Goal: Information Seeking & Learning: Learn about a topic

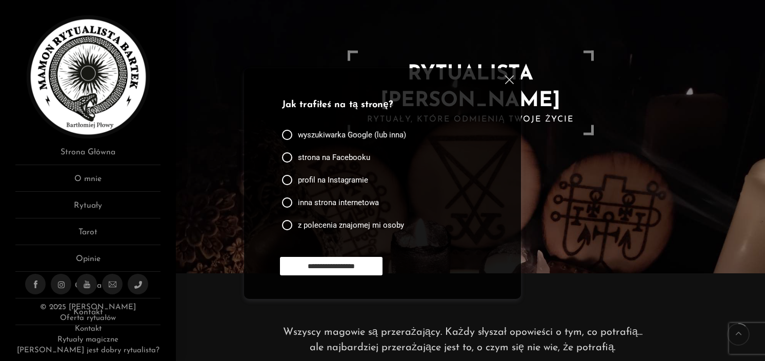
scroll to position [51, 0]
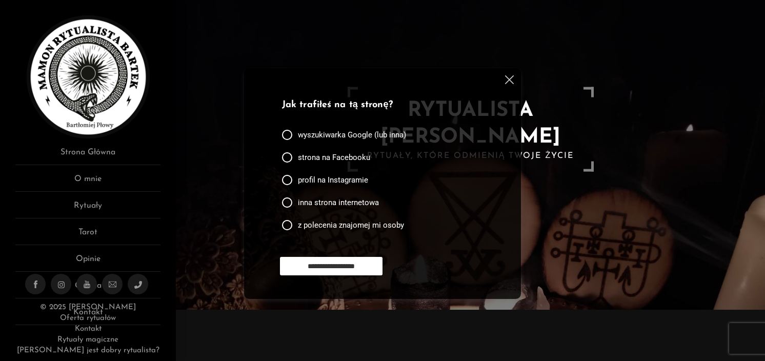
click at [510, 80] on img at bounding box center [509, 79] width 9 height 9
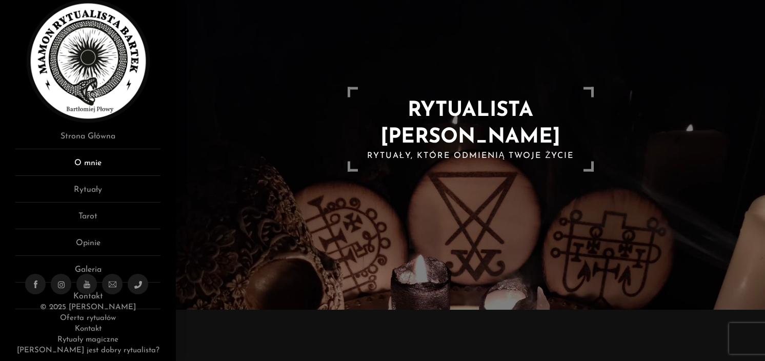
scroll to position [25, 0]
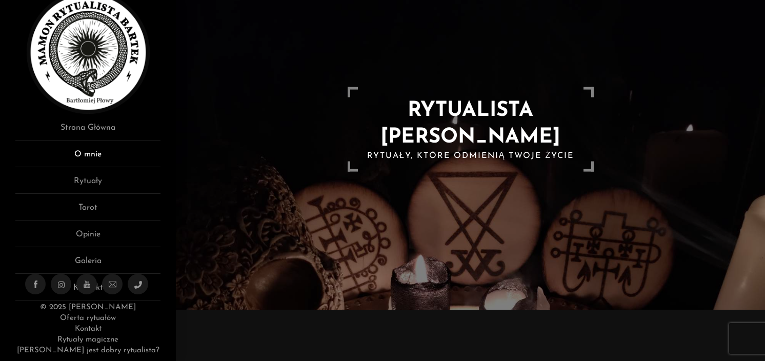
click at [118, 150] on link "O mnie" at bounding box center [87, 157] width 145 height 19
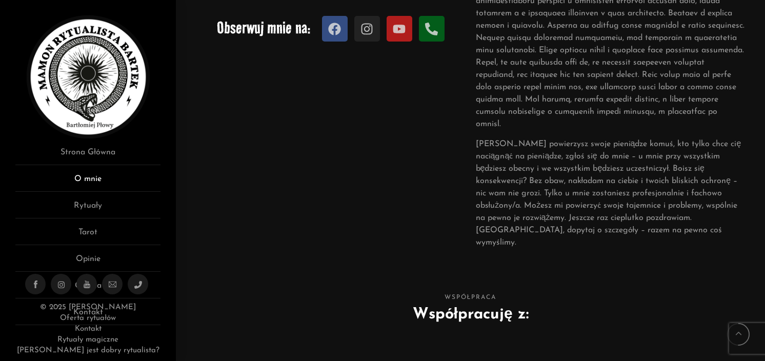
scroll to position [25, 0]
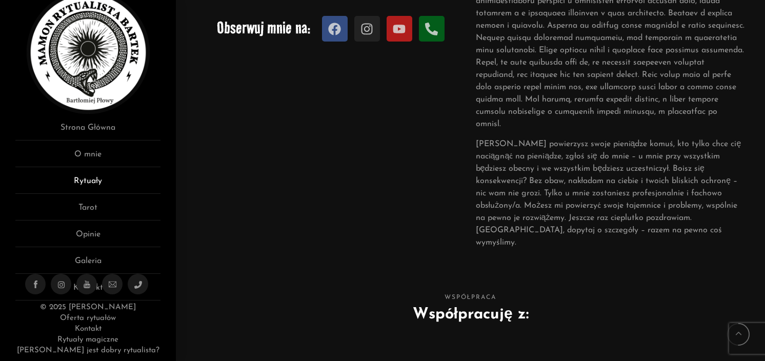
click at [89, 183] on link "Rytuały" at bounding box center [87, 184] width 145 height 19
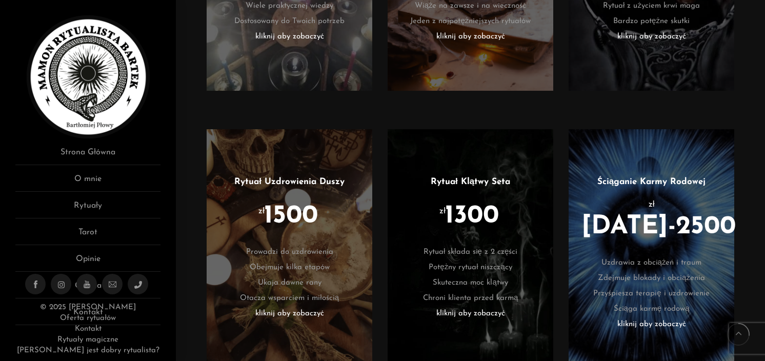
scroll to position [718, 0]
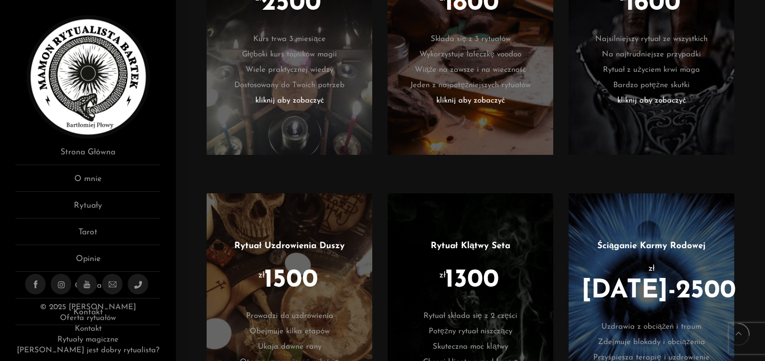
drag, startPoint x: 627, startPoint y: 101, endPoint x: 656, endPoint y: 101, distance: 29.2
click at [656, 101] on li "kliknij aby zobaczyć" at bounding box center [651, 100] width 135 height 15
click at [656, 100] on li "kliknij aby zobaczyć" at bounding box center [651, 100] width 135 height 15
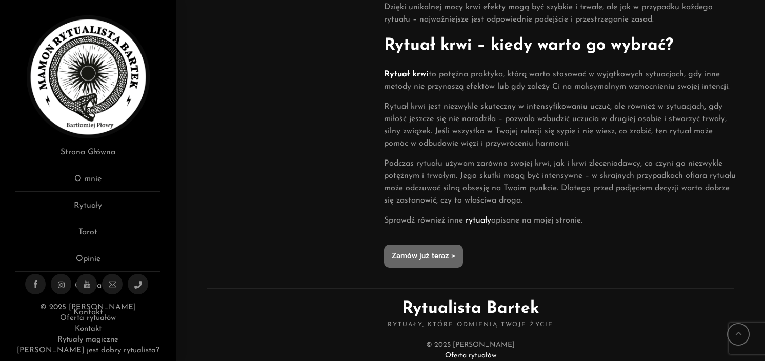
scroll to position [645, 0]
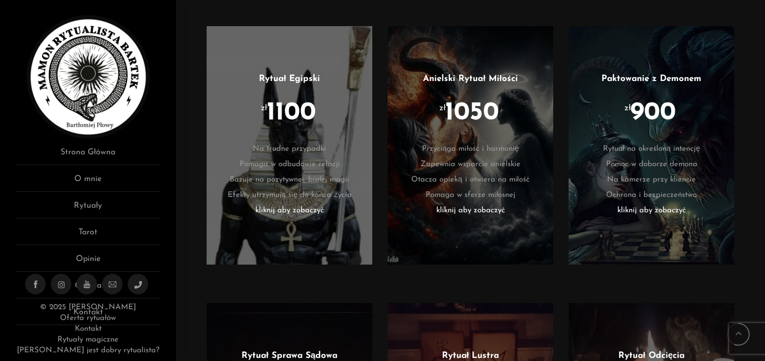
scroll to position [1486, 0]
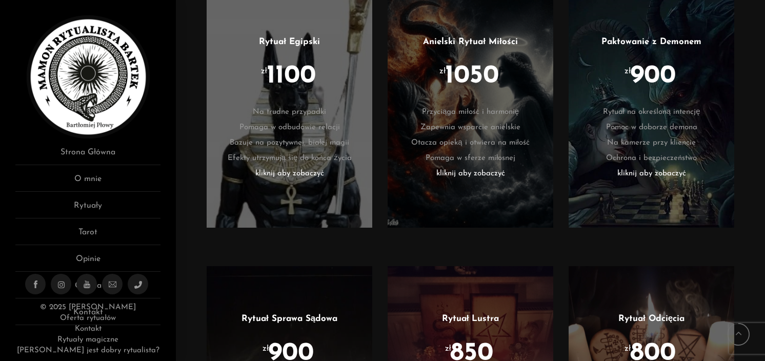
drag, startPoint x: 641, startPoint y: 34, endPoint x: 640, endPoint y: 26, distance: 8.3
click at [640, 37] on link "Paktowanie z Demonem" at bounding box center [651, 41] width 100 height 9
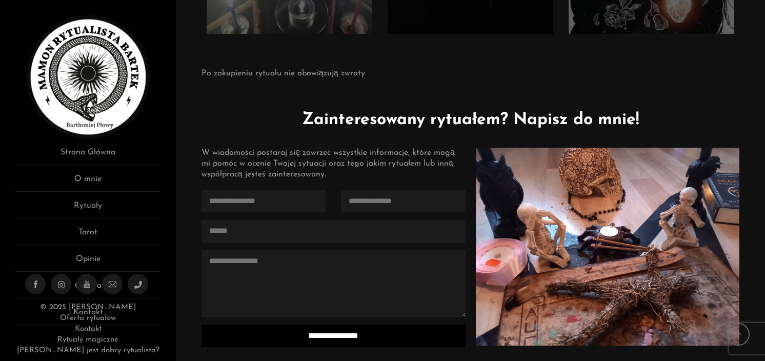
scroll to position [2614, 0]
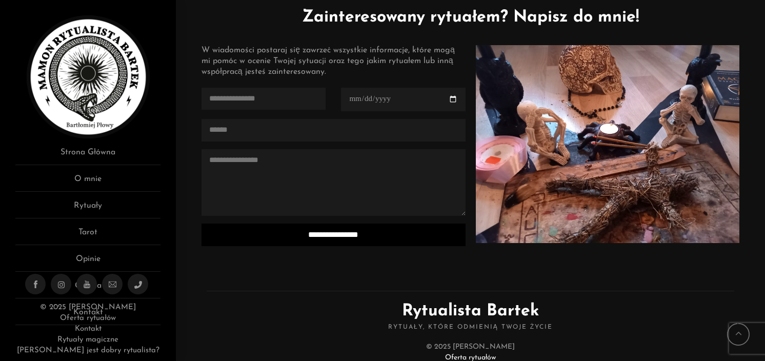
click at [397, 90] on input "Contact form" at bounding box center [403, 100] width 124 height 24
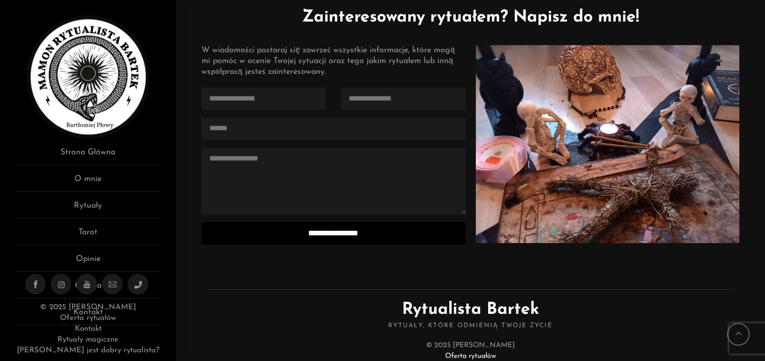
click at [416, 56] on div "W wiadomości postaraj się zawrzeć wszystkie informacje, które mogą mi pomóc w o…" at bounding box center [332, 61] width 263 height 32
click at [102, 259] on link "Opinie" at bounding box center [87, 262] width 145 height 19
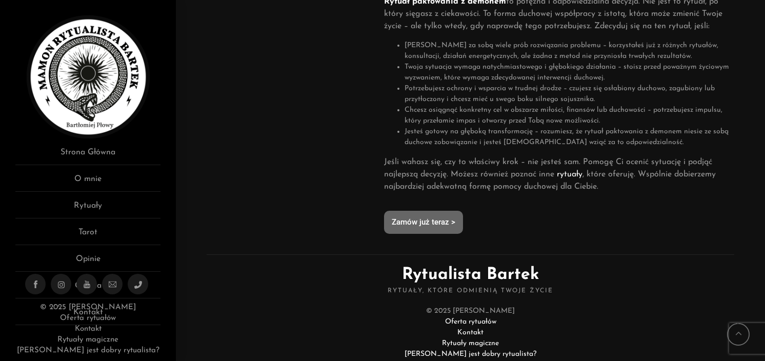
scroll to position [626, 0]
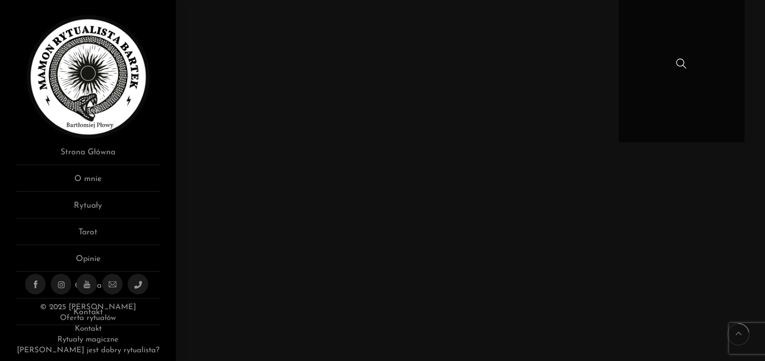
scroll to position [1384, 0]
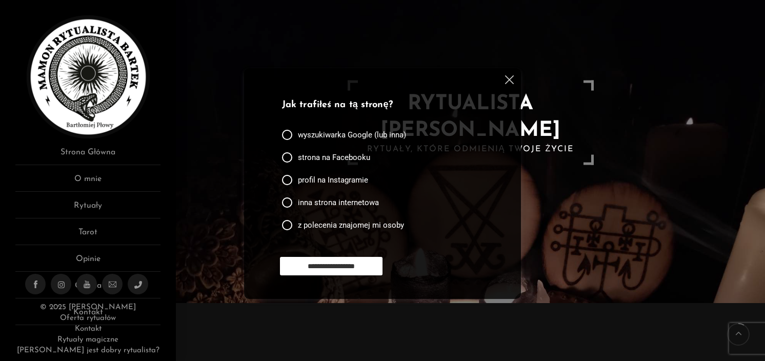
scroll to position [103, 0]
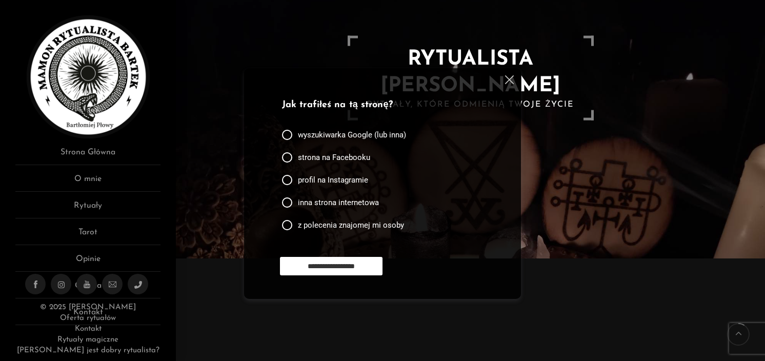
click at [512, 78] on img at bounding box center [509, 79] width 9 height 9
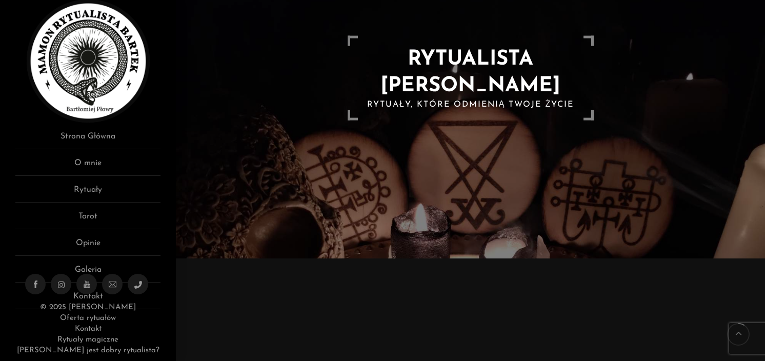
scroll to position [25, 0]
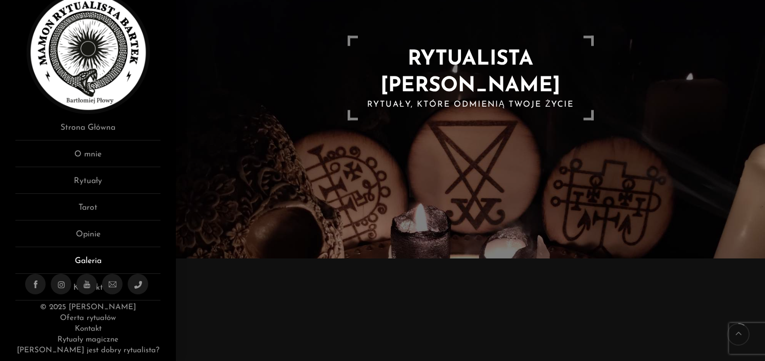
click at [86, 262] on link "Galeria" at bounding box center [87, 264] width 145 height 19
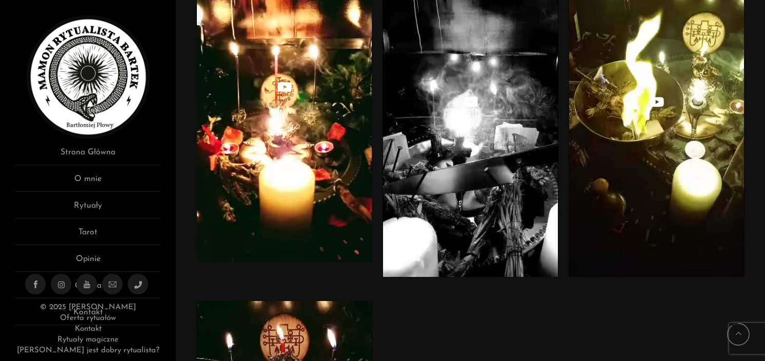
scroll to position [3537, 0]
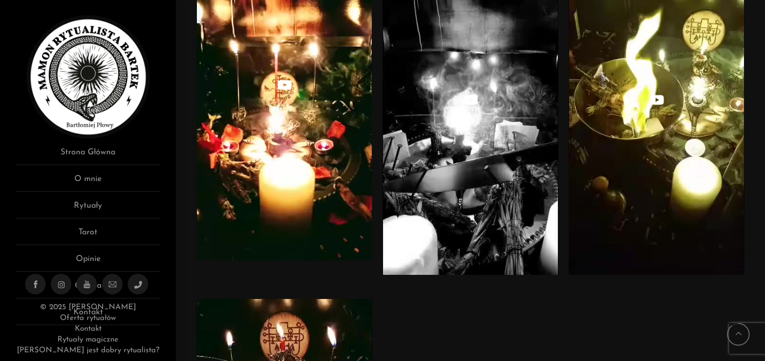
click at [303, 84] on img at bounding box center [284, 106] width 176 height 305
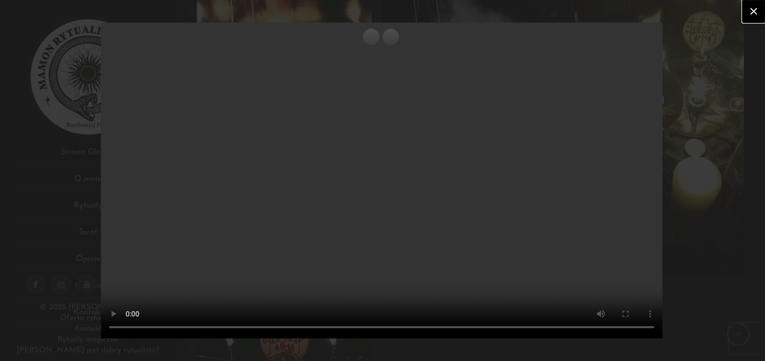
click at [757, 13] on icon at bounding box center [753, 11] width 12 height 12
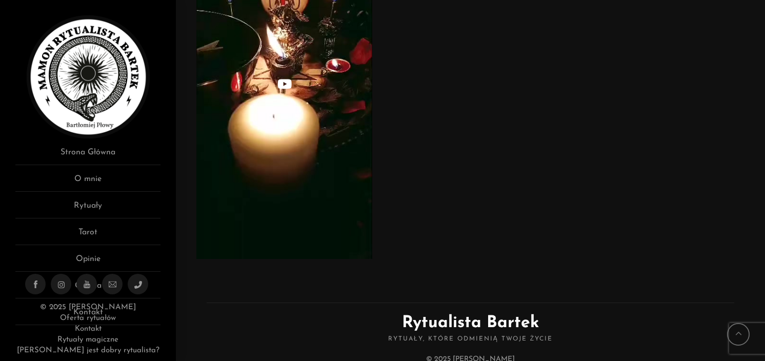
scroll to position [3959, 0]
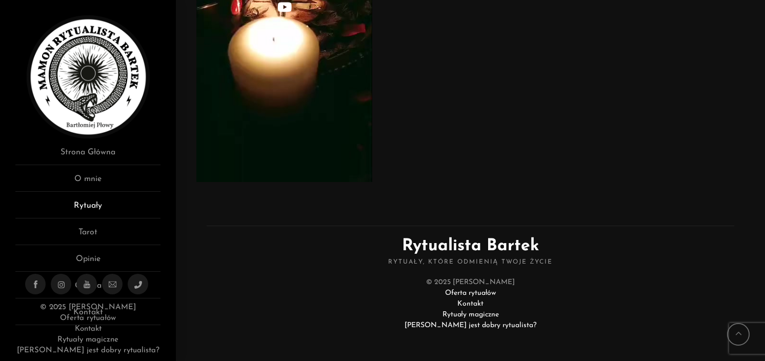
click at [86, 208] on link "Rytuały" at bounding box center [87, 208] width 145 height 19
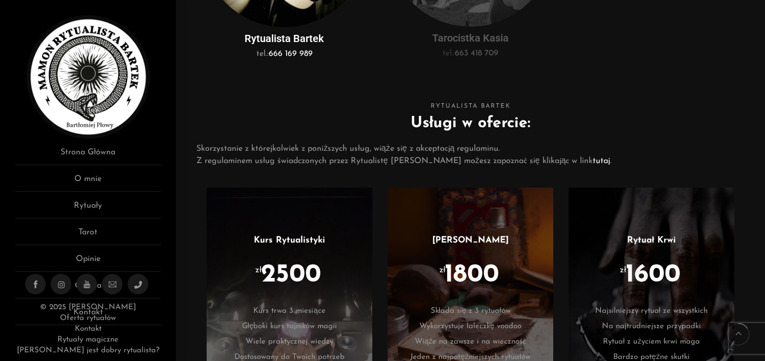
scroll to position [462, 0]
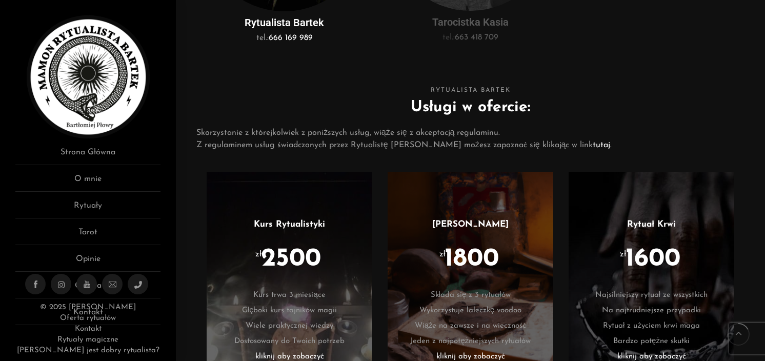
click at [592, 143] on link "tutaj" at bounding box center [600, 145] width 17 height 8
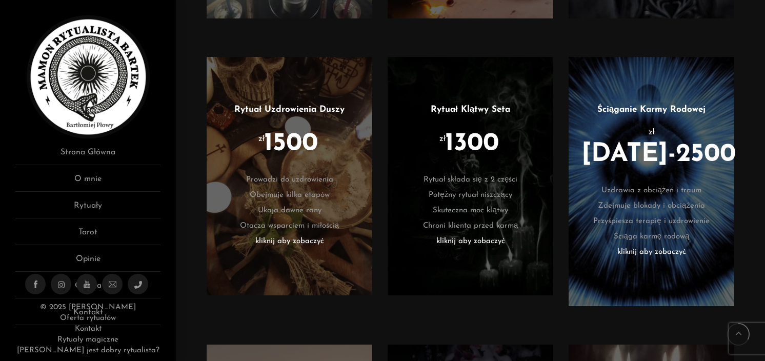
scroll to position [872, 0]
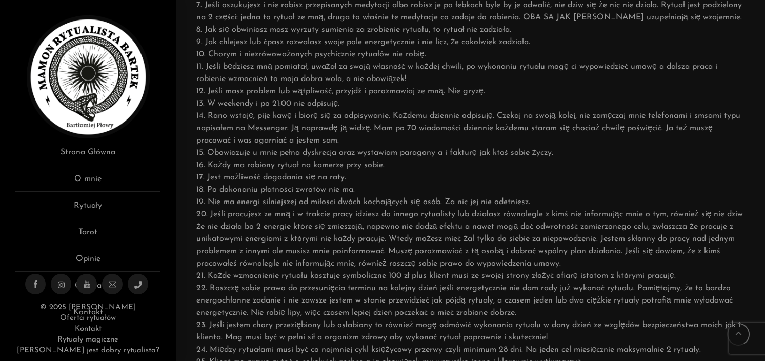
scroll to position [256, 0]
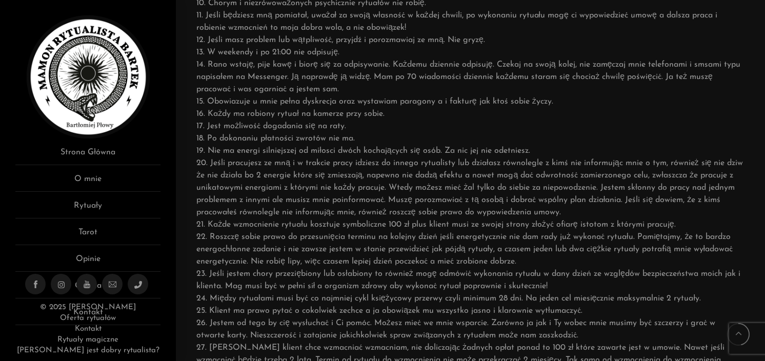
click at [593, 122] on p "1. Jeśli osoba na która ma być robiony rytuał ćpa lub "chleje" prawdopodobieńst…" at bounding box center [470, 156] width 548 height 615
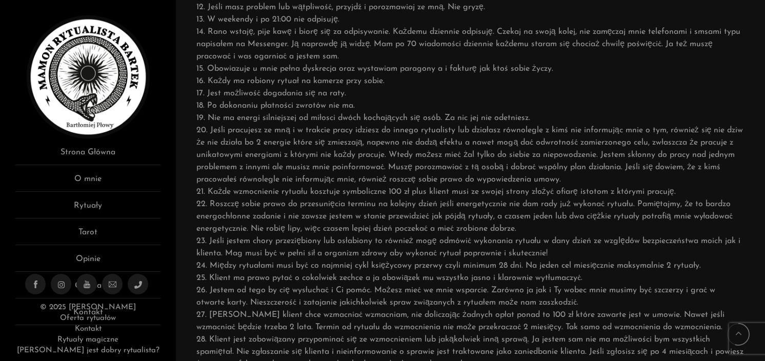
scroll to position [308, 0]
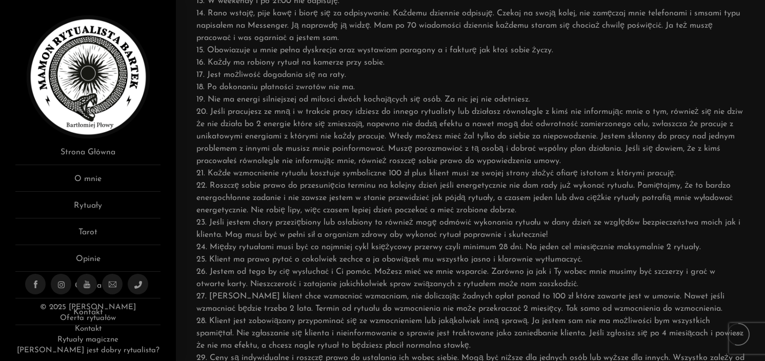
click at [593, 122] on p "1. Jeśli osoba na która ma być robiony rytuał ćpa lub "chleje" prawdopodobieńst…" at bounding box center [470, 105] width 548 height 615
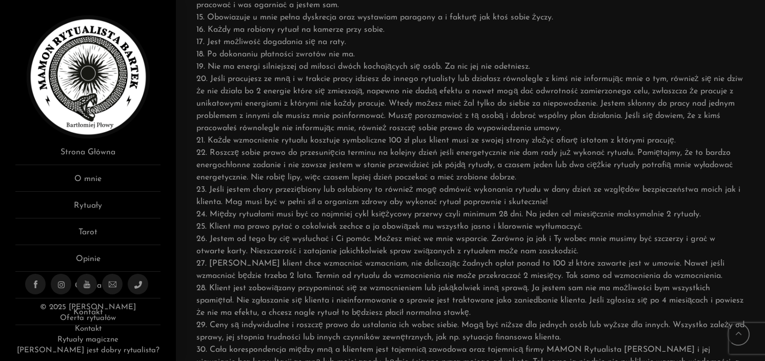
scroll to position [359, 0]
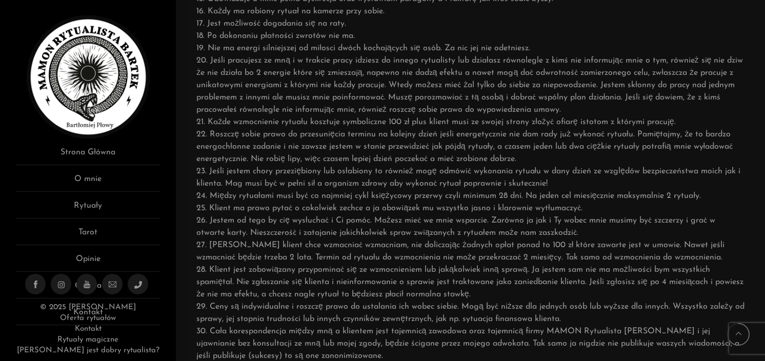
click at [593, 122] on p "1. Jeśli osoba na która ma być robiony rytuał ćpa lub "chleje" prawdopodobieńst…" at bounding box center [470, 54] width 548 height 615
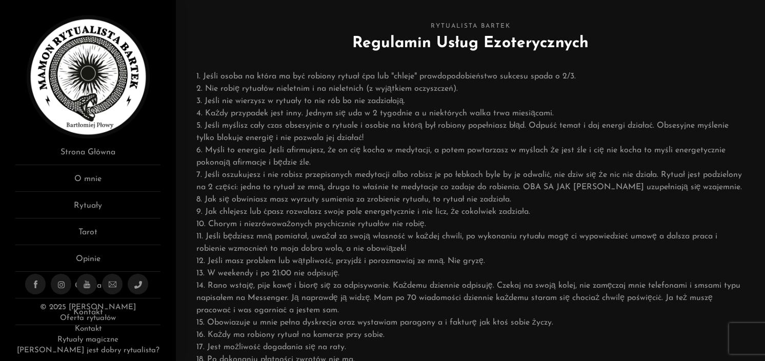
scroll to position [0, 0]
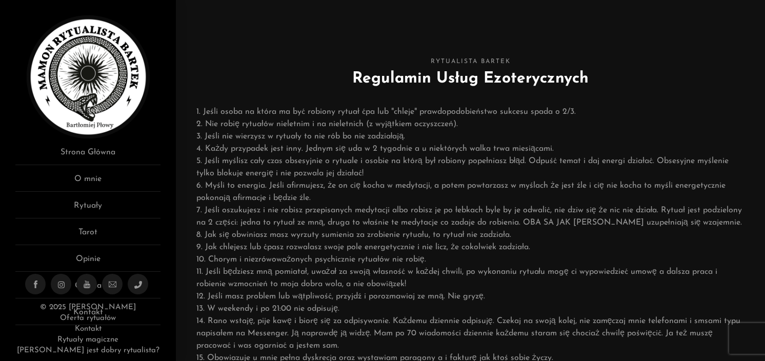
click at [656, 69] on h2 "Regulamin Usług Ezoterycznych" at bounding box center [470, 78] width 548 height 23
click at [657, 80] on h2 "Regulamin Usług Ezoterycznych" at bounding box center [470, 78] width 548 height 23
